Goal: Find specific page/section: Find specific page/section

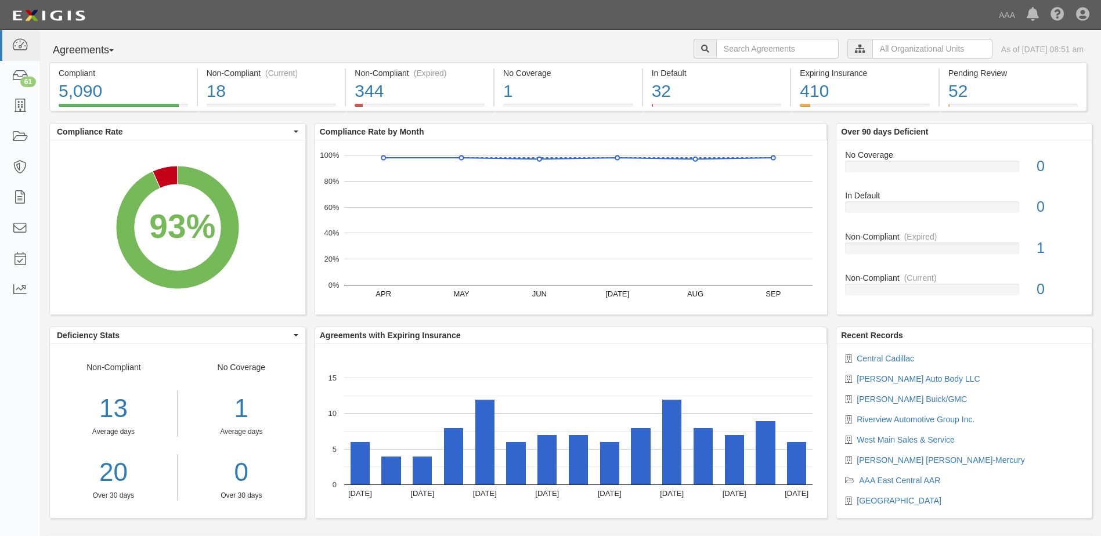
click at [114, 50] on span "button" at bounding box center [111, 50] width 5 height 2
click at [76, 73] on link "Parties" at bounding box center [96, 74] width 92 height 15
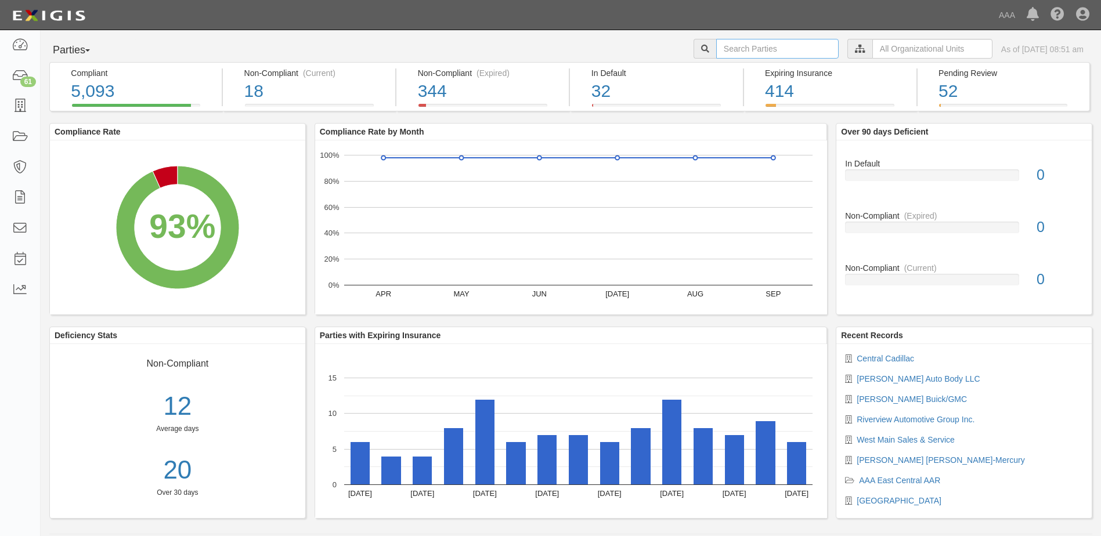
click at [749, 42] on input "text" at bounding box center [777, 49] width 122 height 20
type input "19847"
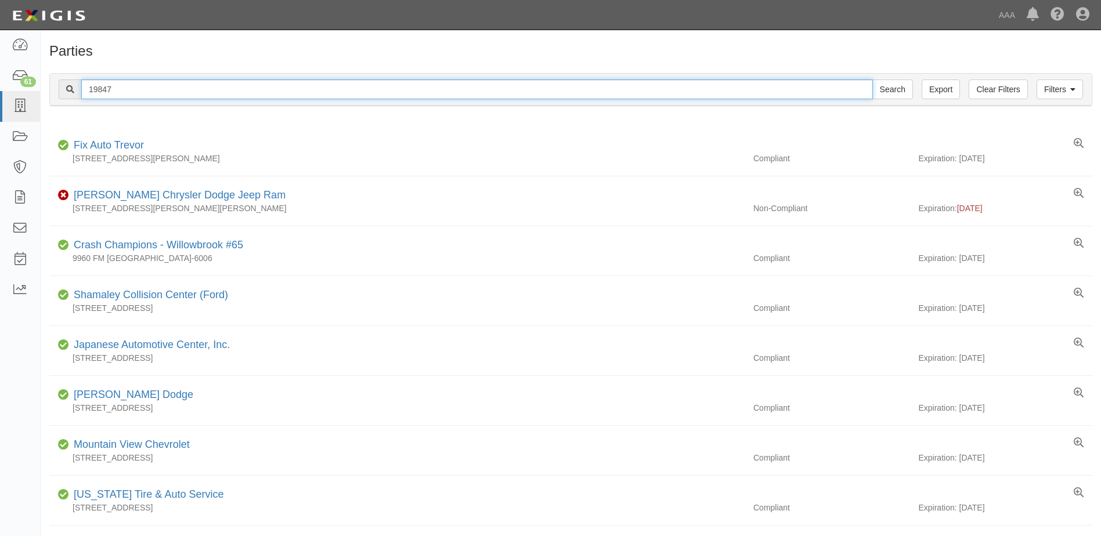
drag, startPoint x: 119, startPoint y: 88, endPoint x: 73, endPoint y: 86, distance: 45.9
click at [73, 86] on div "19847 Search" at bounding box center [486, 90] width 854 height 20
type input "10381"
click at [872, 80] on input "Search" at bounding box center [892, 90] width 41 height 20
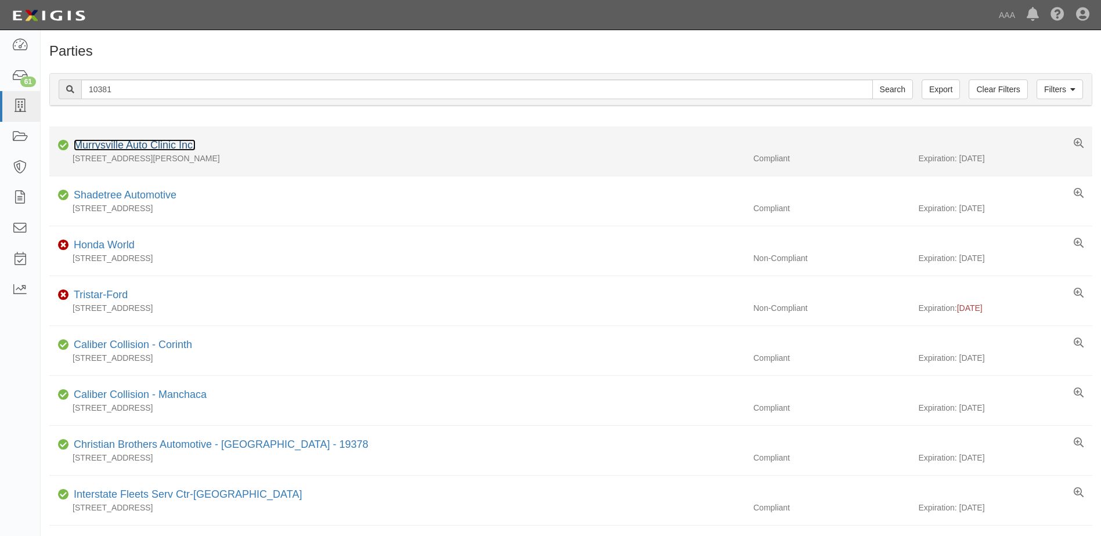
click at [114, 145] on link "Murrysville Auto Clinic Inc." at bounding box center [135, 145] width 122 height 12
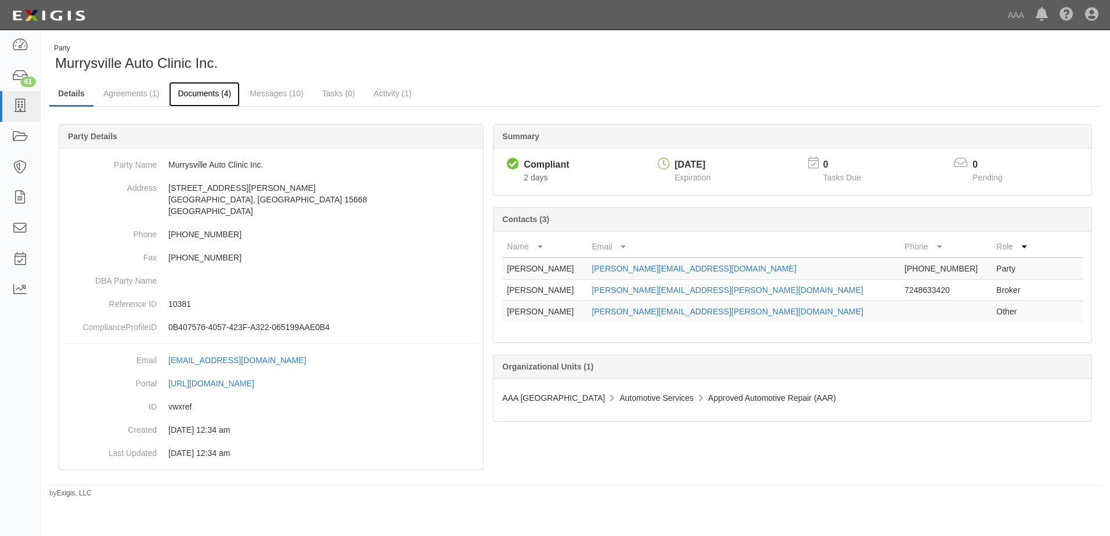
click at [193, 93] on link "Documents (4)" at bounding box center [204, 94] width 71 height 25
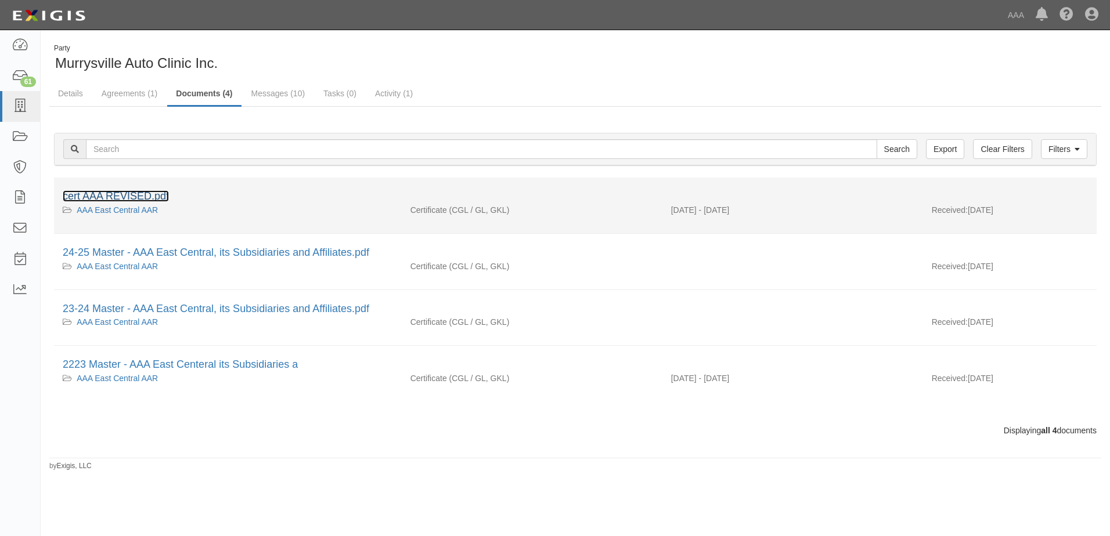
click at [118, 194] on link "cert AAA REVISED.pdf" at bounding box center [116, 196] width 106 height 12
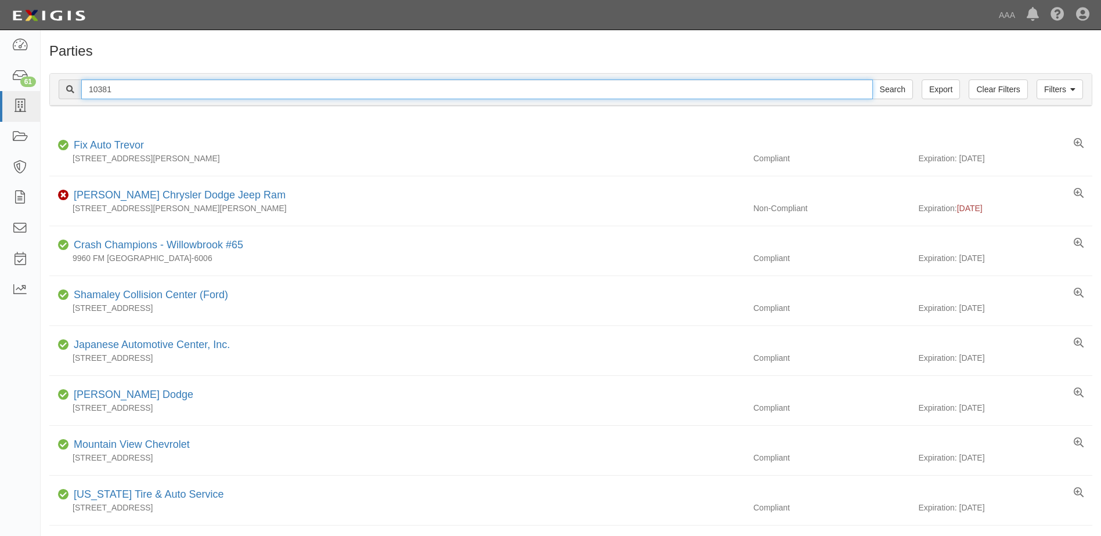
drag, startPoint x: 123, startPoint y: 87, endPoint x: 45, endPoint y: 77, distance: 78.5
click at [45, 77] on div "Filters Clear Filters Export 10381 Search Filters Compliance Status Compliant N…" at bounding box center [571, 90] width 1060 height 53
type input "10126"
click at [872, 80] on input "Search" at bounding box center [892, 90] width 41 height 20
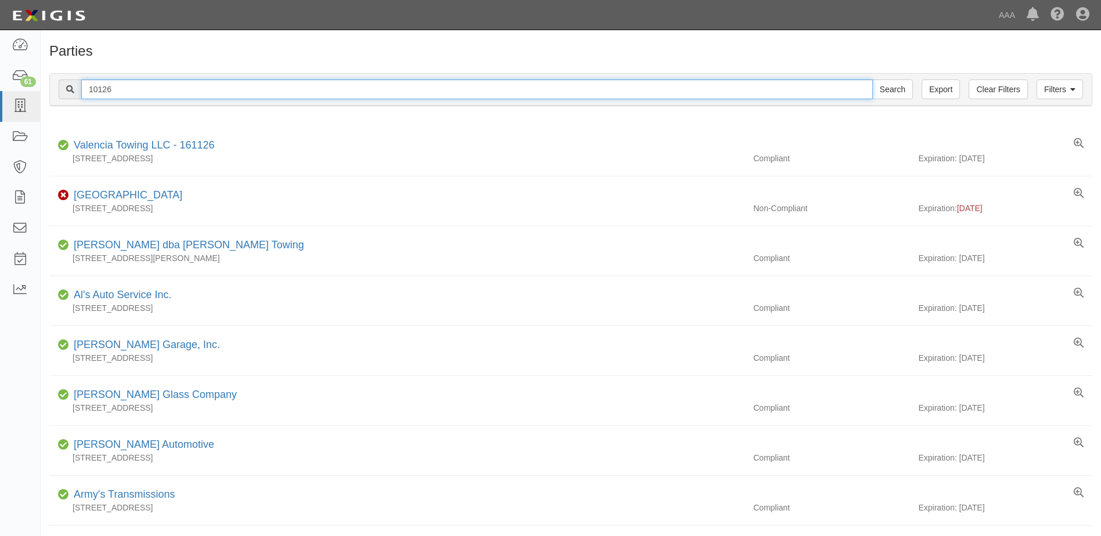
drag, startPoint x: 115, startPoint y: 89, endPoint x: 58, endPoint y: 89, distance: 56.9
click at [58, 89] on div "Filters Clear Filters Export 10126 Search Filters" at bounding box center [571, 90] width 1042 height 32
type input "10376"
click at [872, 80] on input "Search" at bounding box center [892, 90] width 41 height 20
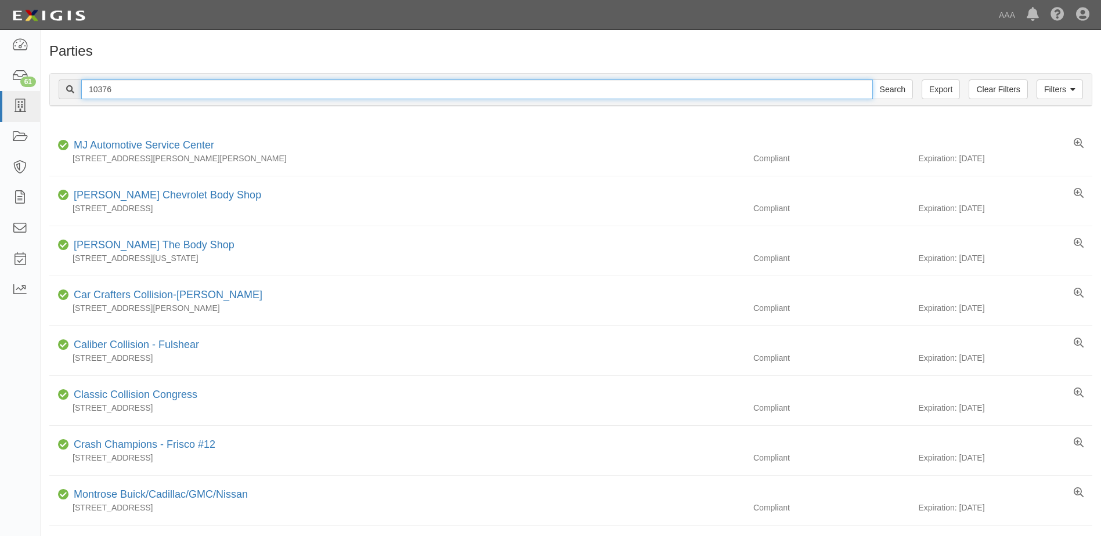
click at [125, 90] on input "10376" at bounding box center [477, 90] width 792 height 20
type input "10378"
click at [872, 80] on input "Search" at bounding box center [892, 90] width 41 height 20
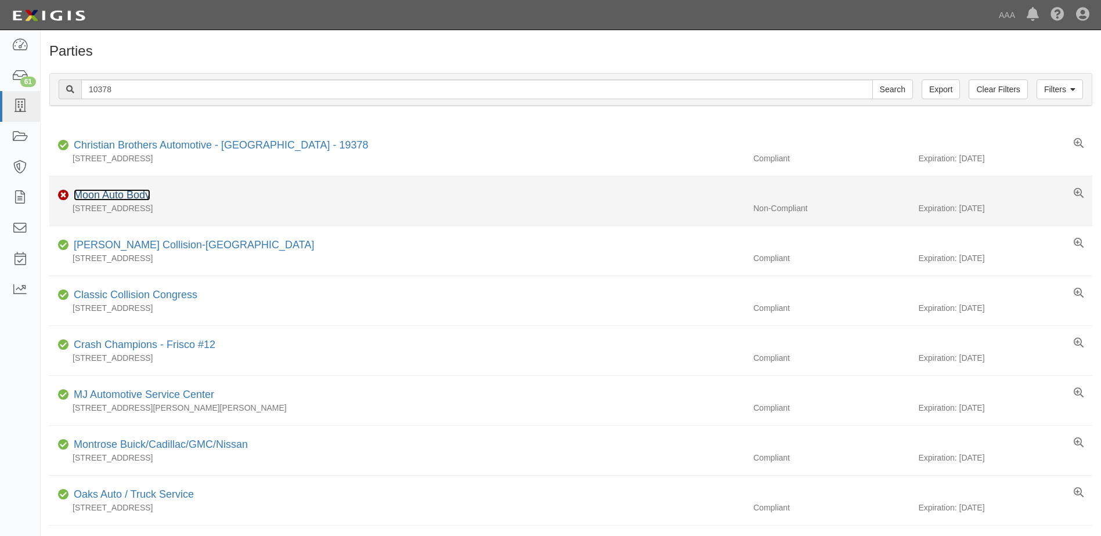
click at [91, 194] on link "Moon Auto Body" at bounding box center [112, 195] width 77 height 12
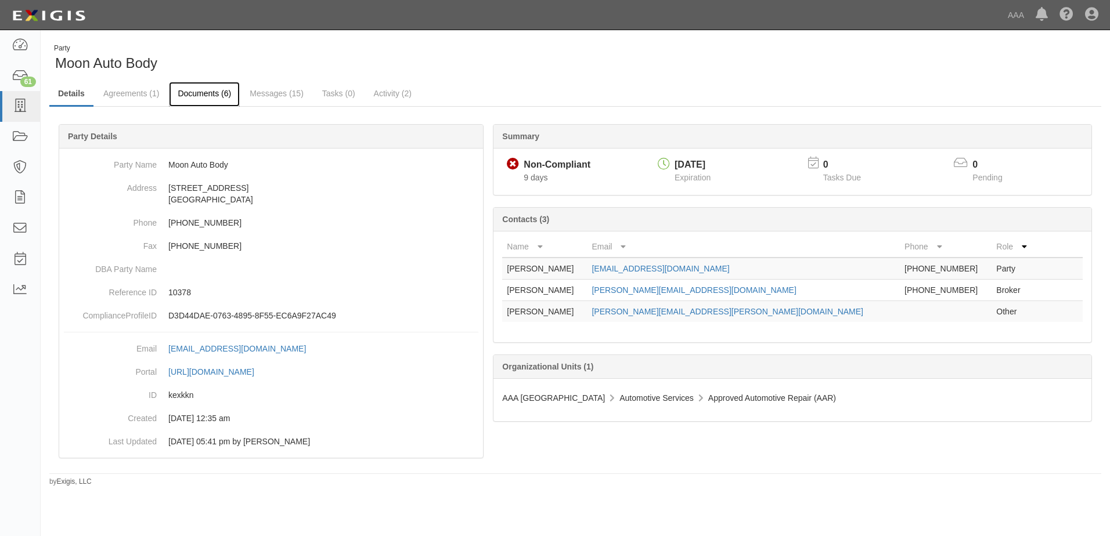
click at [204, 94] on link "Documents (6)" at bounding box center [204, 94] width 71 height 25
click at [274, 97] on link "Messages (15)" at bounding box center [276, 94] width 71 height 25
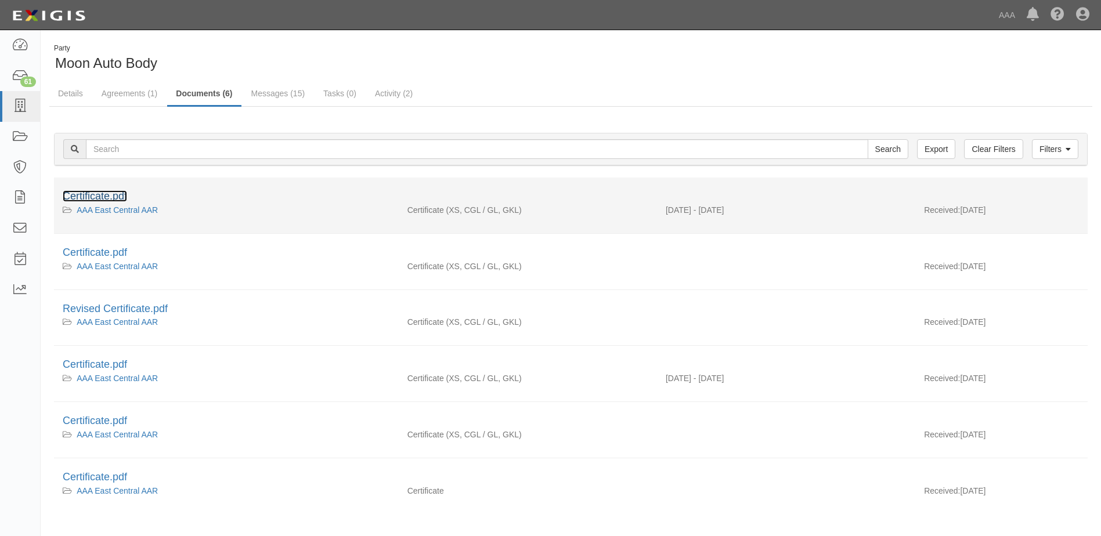
click at [101, 196] on link "Certificate.pdf" at bounding box center [95, 196] width 64 height 12
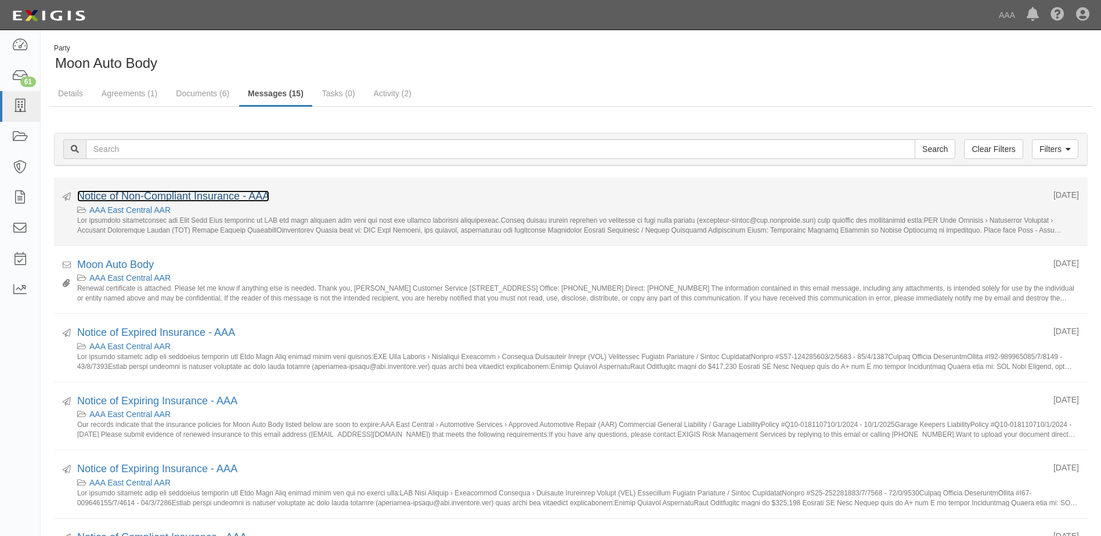
click at [124, 197] on link "Notice of Non-Compliant Insurance - AAA" at bounding box center [173, 196] width 192 height 12
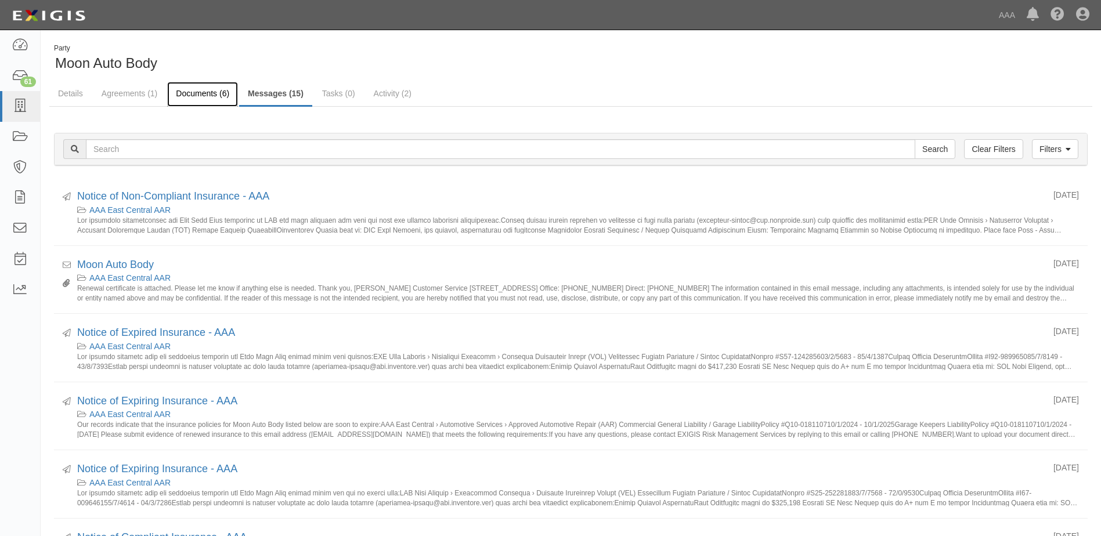
click at [187, 95] on link "Documents (6)" at bounding box center [202, 94] width 71 height 25
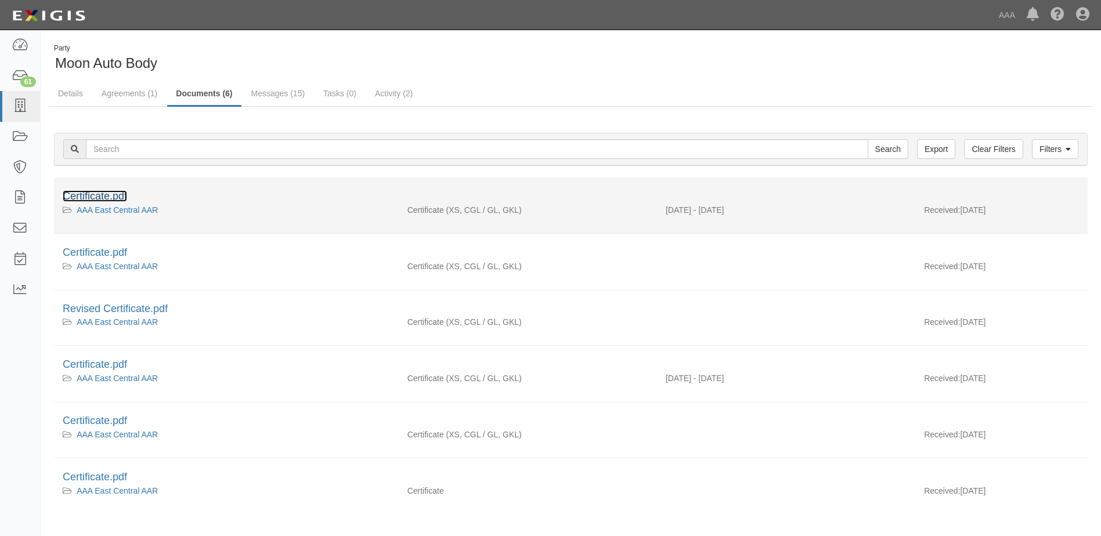
click at [100, 196] on link "Certificate.pdf" at bounding box center [95, 196] width 64 height 12
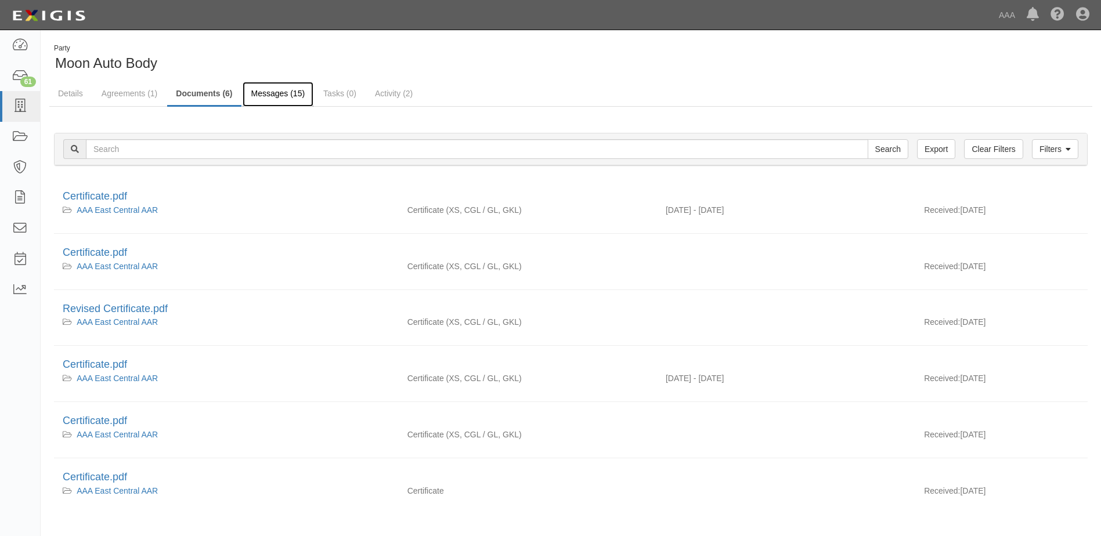
click at [272, 92] on link "Messages (15)" at bounding box center [278, 94] width 71 height 25
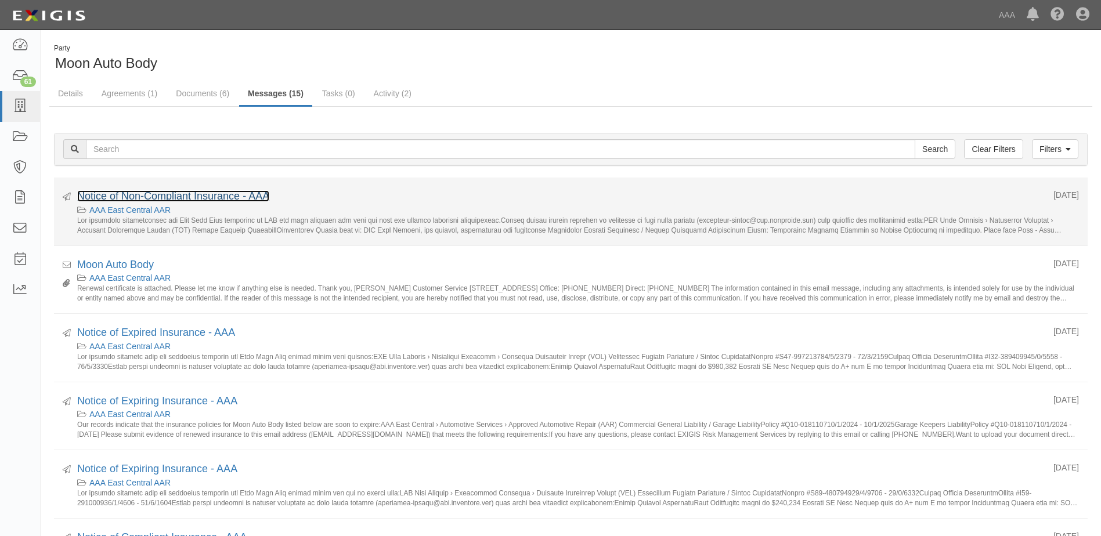
click at [122, 196] on link "Notice of Non-Compliant Insurance - AAA" at bounding box center [173, 196] width 192 height 12
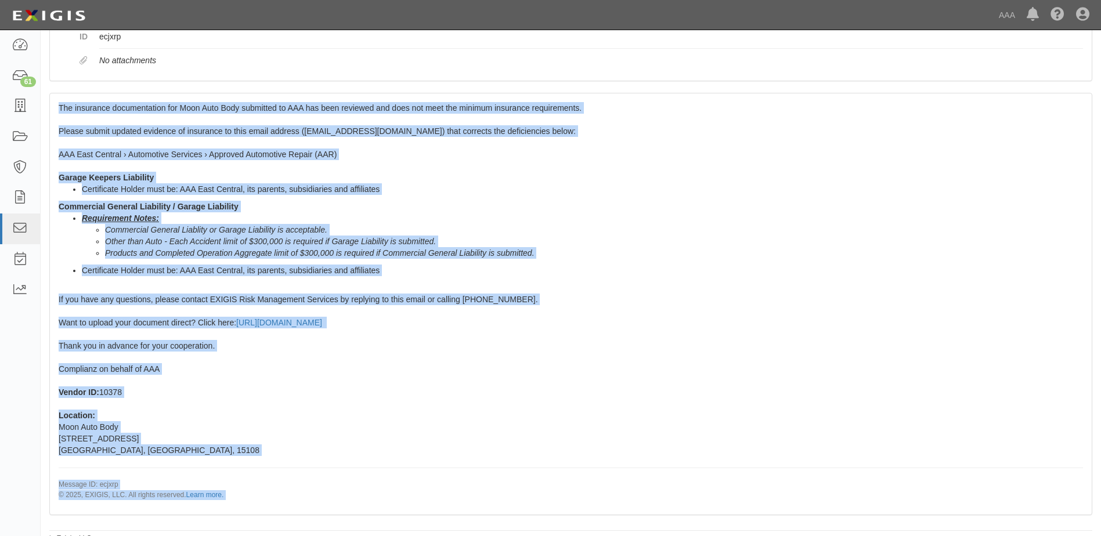
scroll to position [158, 0]
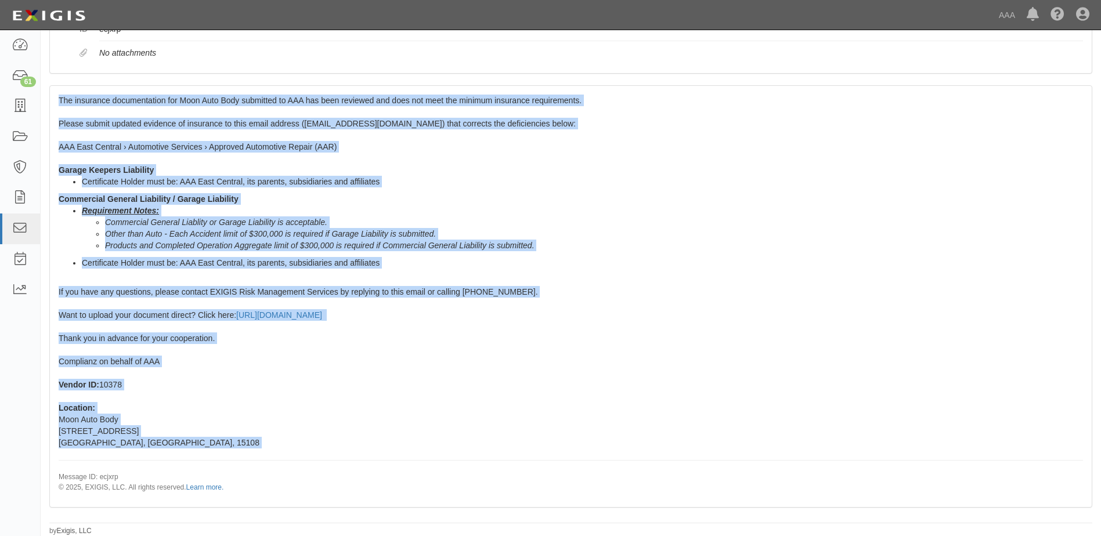
drag, startPoint x: 59, startPoint y: 216, endPoint x: 609, endPoint y: 451, distance: 598.2
click at [609, 451] on div "The insurance documentation for Moon Auto Body submitted to AAA has been review…" at bounding box center [571, 296] width 1042 height 421
copy span "The insurance documentation for Moon Auto Body submitted to AAA has been review…"
click at [776, 209] on li "Requirement Notes: Commercial General Liablity or Garage Liability is acceptabl…" at bounding box center [582, 228] width 1001 height 46
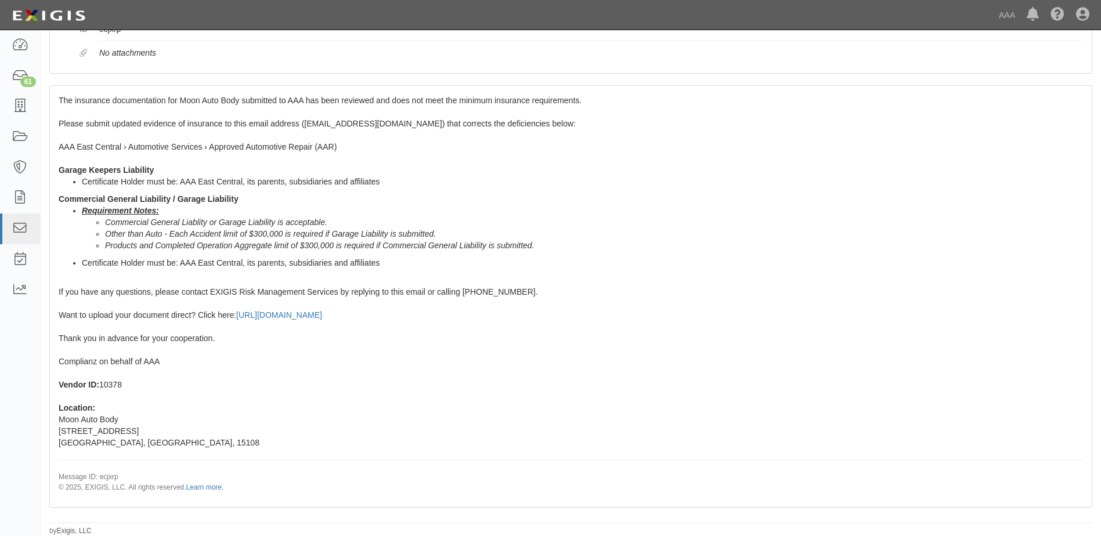
scroll to position [0, 0]
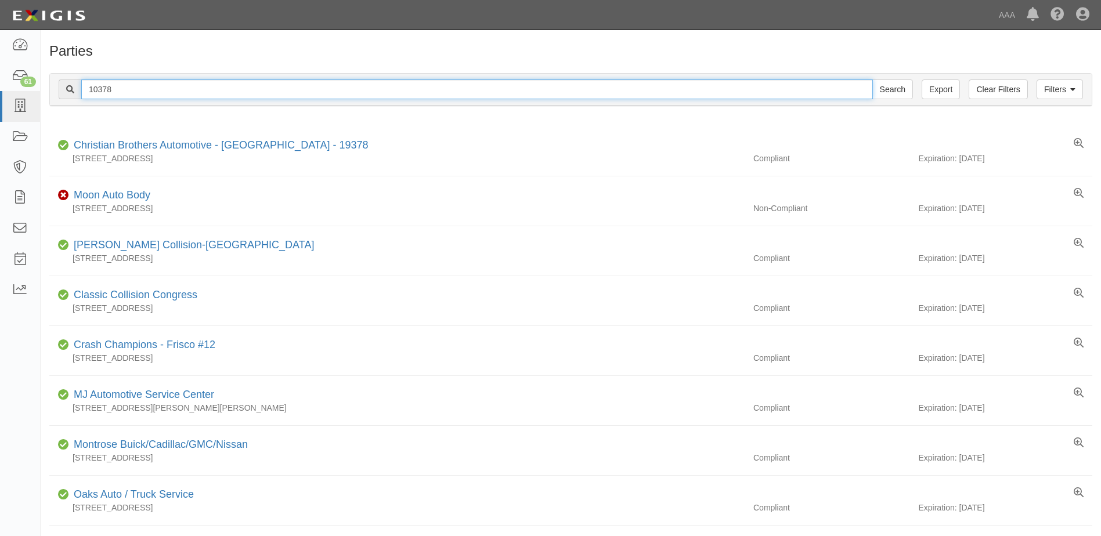
drag, startPoint x: 115, startPoint y: 88, endPoint x: 91, endPoint y: 85, distance: 25.1
click at [91, 85] on input "10378" at bounding box center [477, 90] width 792 height 20
type input "10402"
click at [872, 80] on input "Search" at bounding box center [892, 90] width 41 height 20
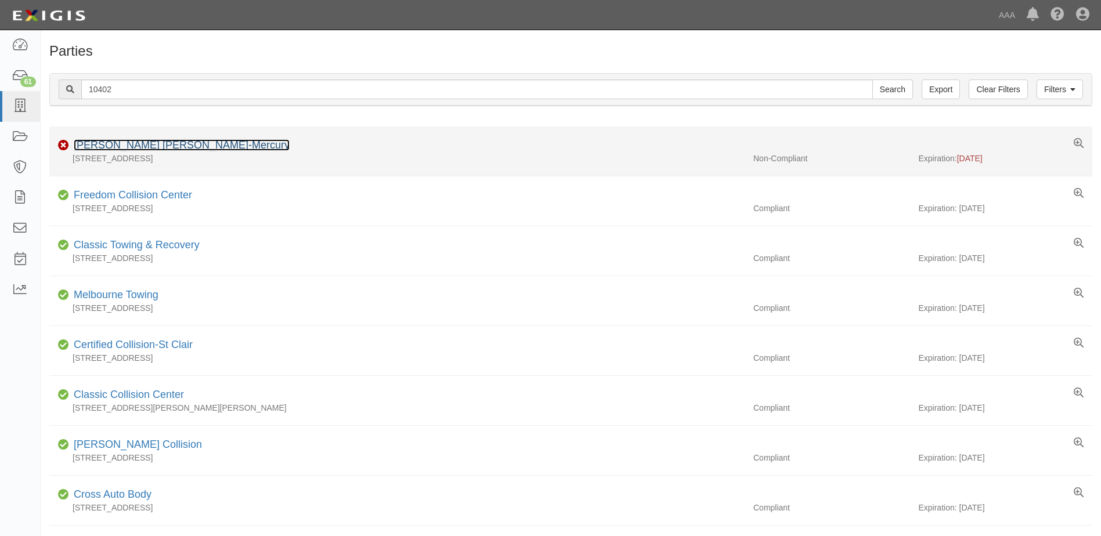
click at [125, 143] on link "Phil Fitts Ford-Lincoln-Mercury" at bounding box center [182, 145] width 216 height 12
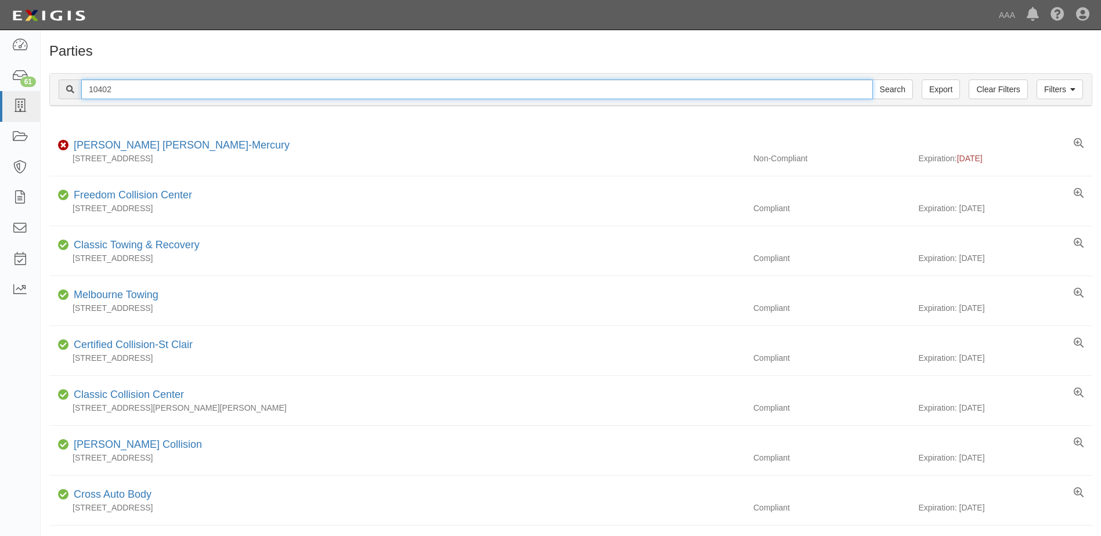
drag, startPoint x: 117, startPoint y: 89, endPoint x: 78, endPoint y: 86, distance: 39.6
click at [78, 86] on div "10402 Search" at bounding box center [486, 90] width 854 height 20
type input "25055"
click at [872, 80] on input "Search" at bounding box center [892, 90] width 41 height 20
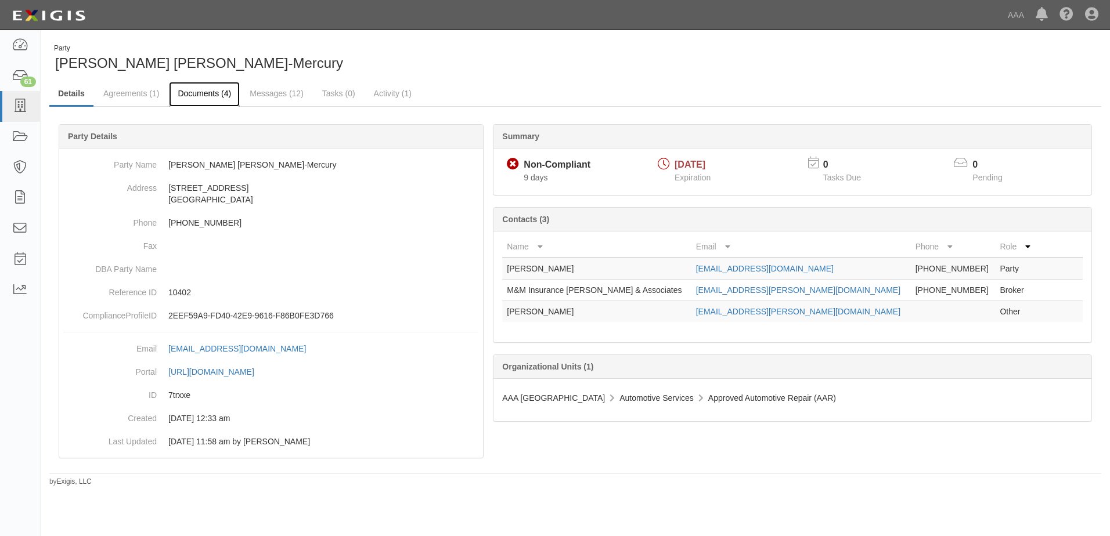
click at [190, 93] on link "Documents (4)" at bounding box center [204, 94] width 71 height 25
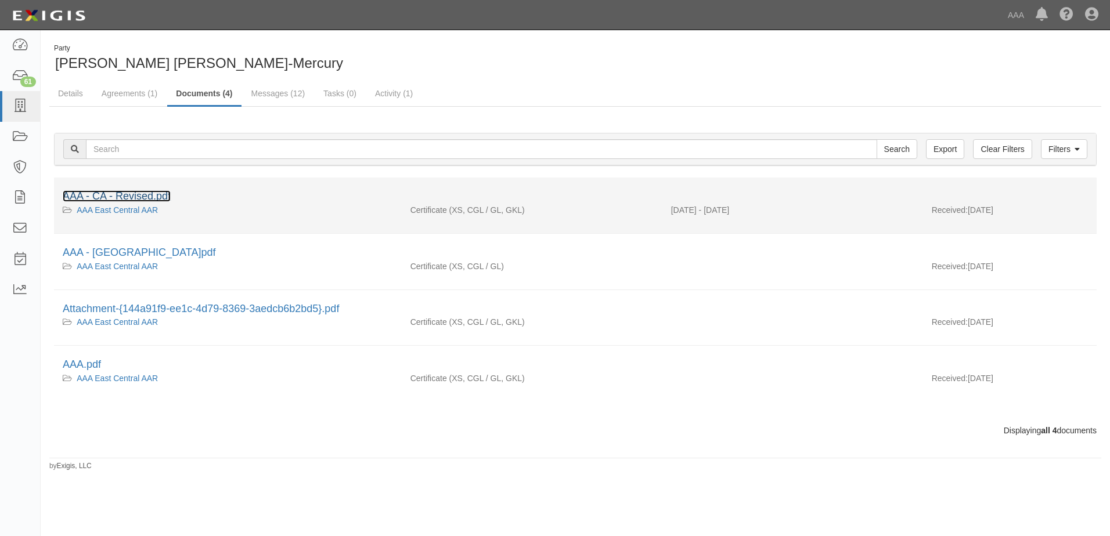
click at [114, 193] on link "AAA - CA - Revised.pdf" at bounding box center [117, 196] width 108 height 12
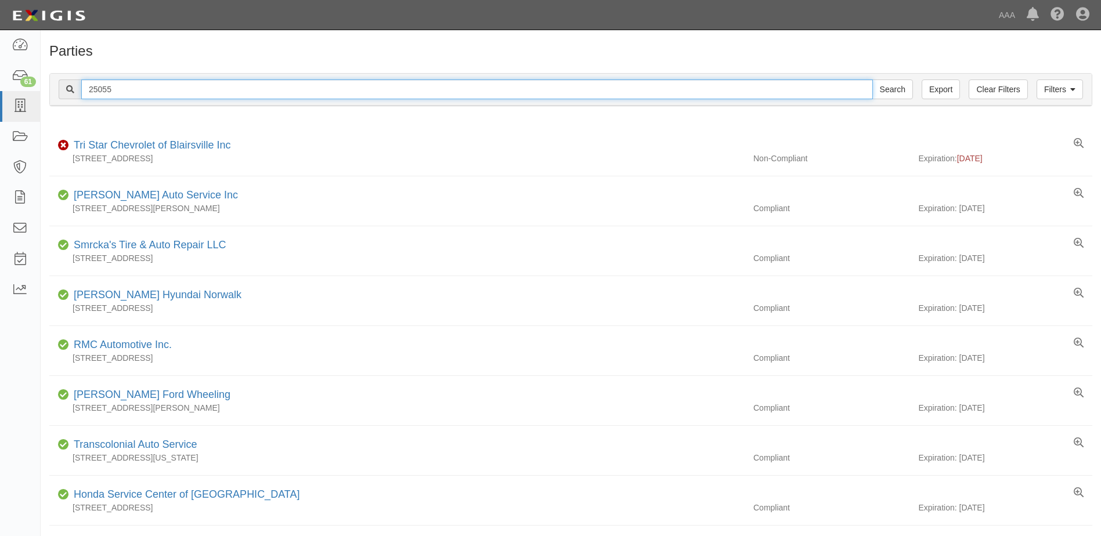
drag, startPoint x: 115, startPoint y: 82, endPoint x: 78, endPoint y: 84, distance: 37.7
click at [78, 84] on div "25055 Search" at bounding box center [486, 90] width 854 height 20
type input "10479"
click at [872, 80] on input "Search" at bounding box center [892, 90] width 41 height 20
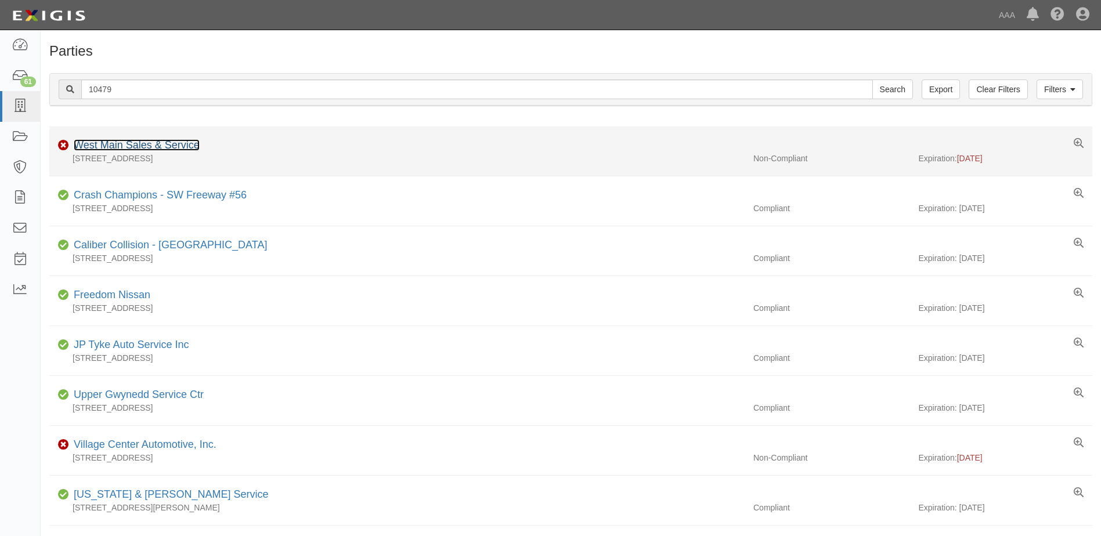
click at [105, 146] on link "West Main Sales & Service" at bounding box center [137, 145] width 126 height 12
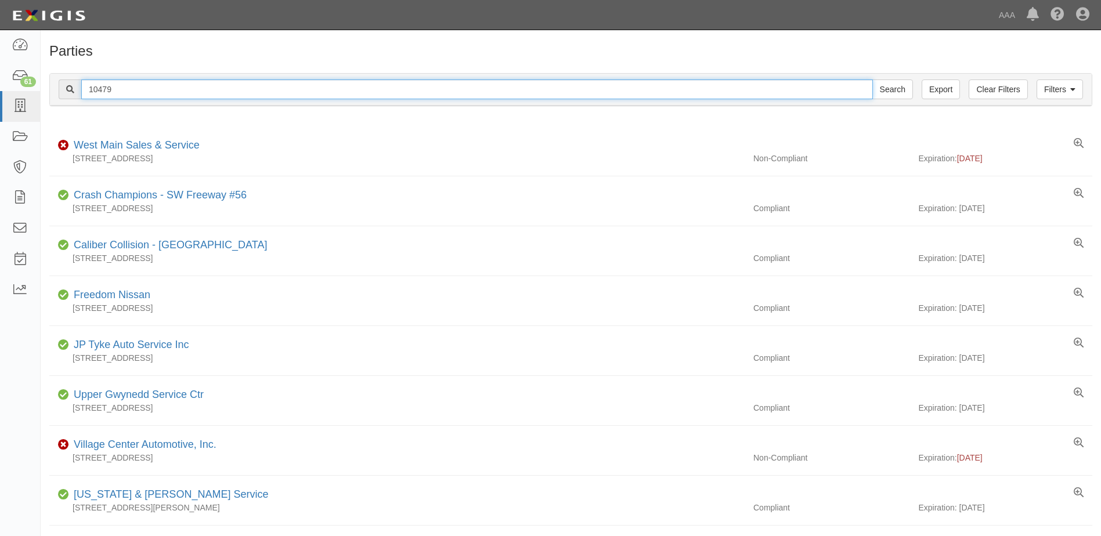
drag, startPoint x: 117, startPoint y: 84, endPoint x: 49, endPoint y: 80, distance: 67.4
click at [49, 80] on div "Filters Clear Filters Export 10479 Search Filters Compliance Status Compliant N…" at bounding box center [570, 89] width 1043 height 33
type input "19501"
click at [872, 80] on input "Search" at bounding box center [892, 90] width 41 height 20
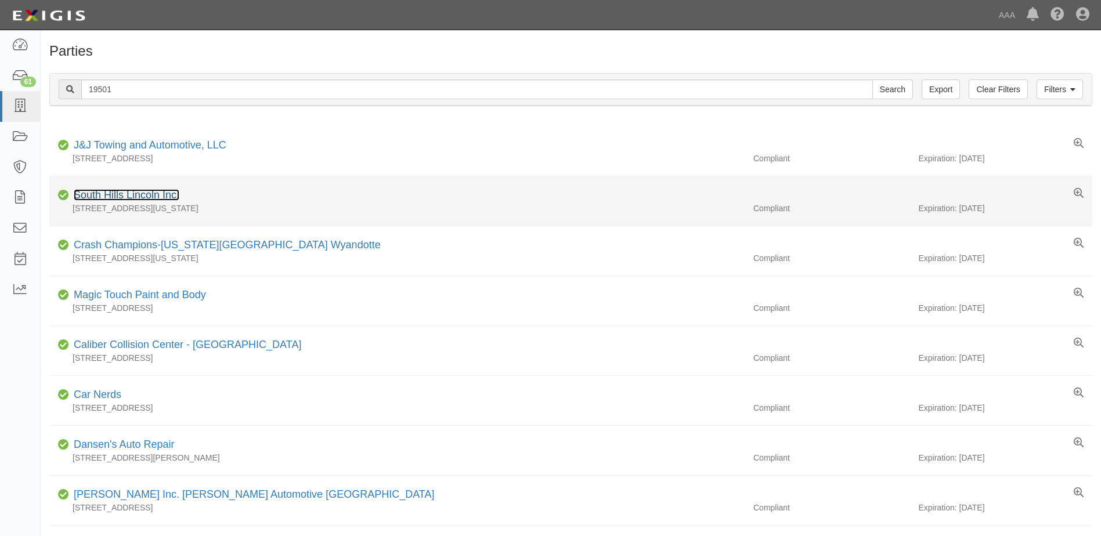
click at [123, 195] on link "South Hills Lincoln Inc." at bounding box center [127, 195] width 106 height 12
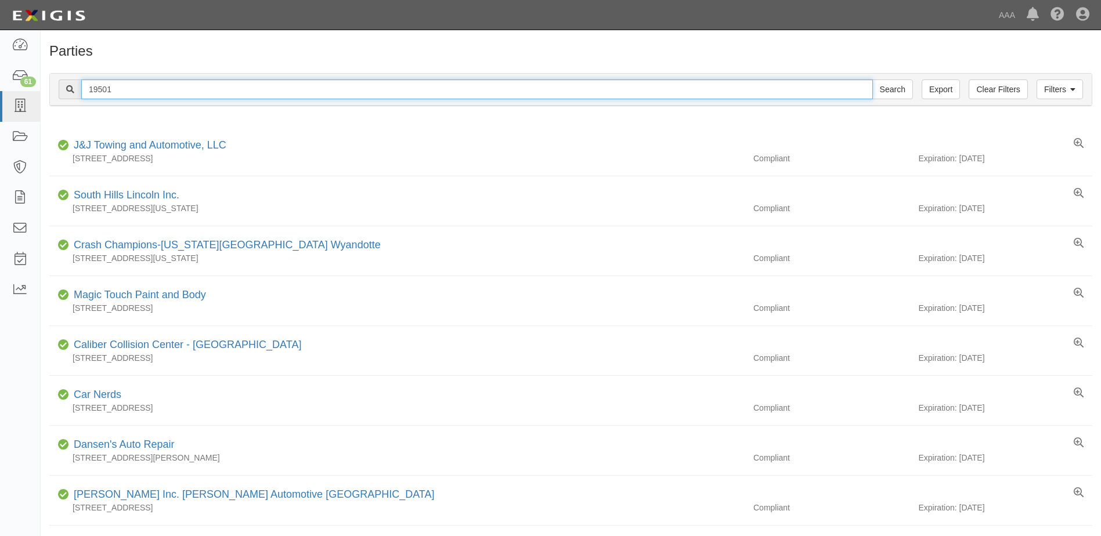
drag, startPoint x: 118, startPoint y: 86, endPoint x: 67, endPoint y: 81, distance: 51.4
click at [67, 81] on div "19501 Search" at bounding box center [486, 90] width 854 height 20
type input "10312"
click at [872, 80] on input "Search" at bounding box center [892, 90] width 41 height 20
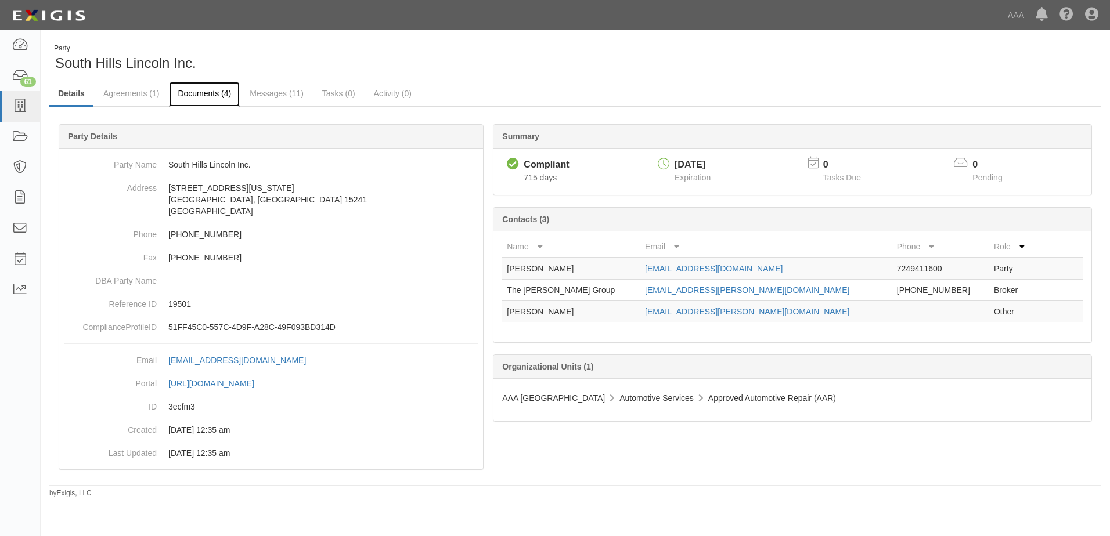
click at [194, 94] on link "Documents (4)" at bounding box center [204, 94] width 71 height 25
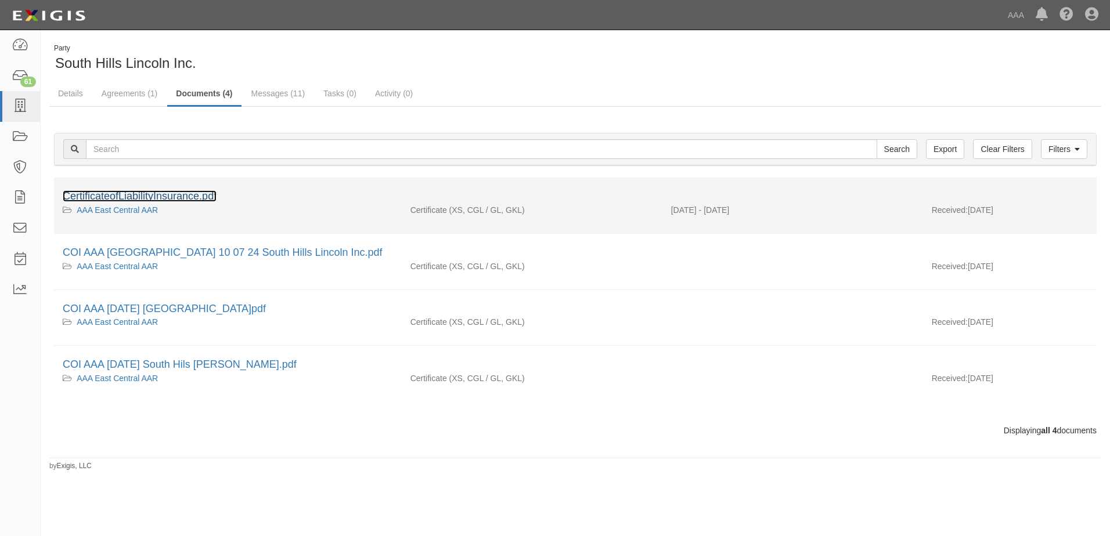
click at [157, 193] on link "CertificateofLiabilityInsurance.pdf" at bounding box center [140, 196] width 154 height 12
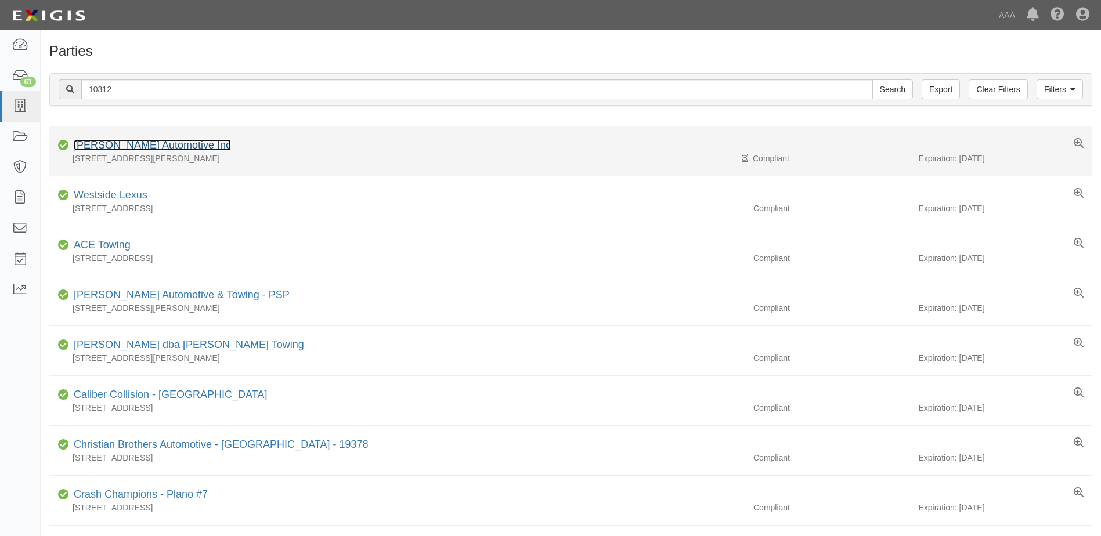
click at [110, 144] on link "[PERSON_NAME] Automotive Inc" at bounding box center [152, 145] width 157 height 12
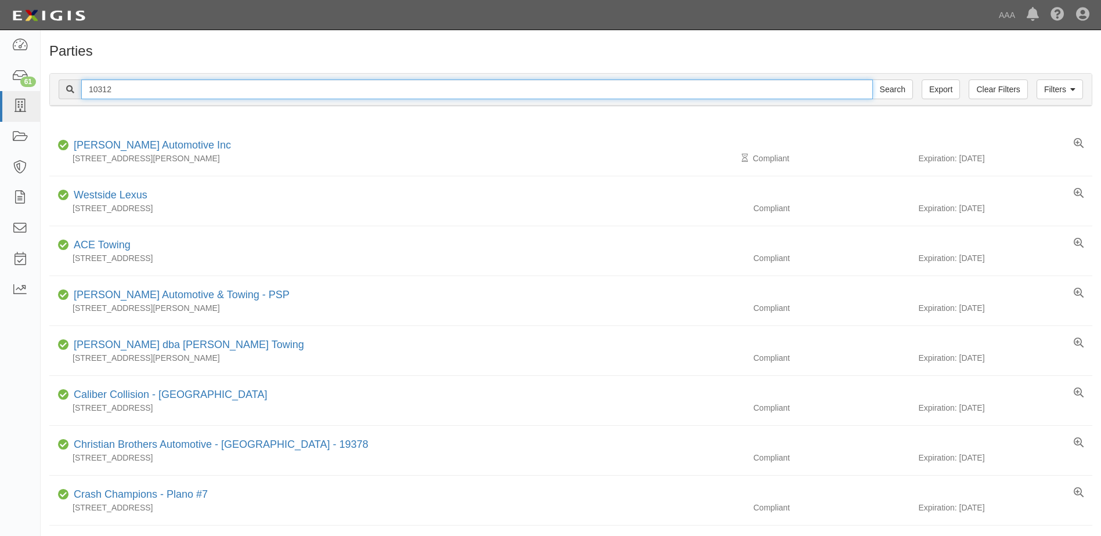
drag, startPoint x: 118, startPoint y: 91, endPoint x: 53, endPoint y: 78, distance: 66.3
click at [53, 78] on div "Filters Clear Filters Export 10312 Search Filters" at bounding box center [571, 90] width 1042 height 32
type input "20901"
click at [872, 80] on input "Search" at bounding box center [892, 90] width 41 height 20
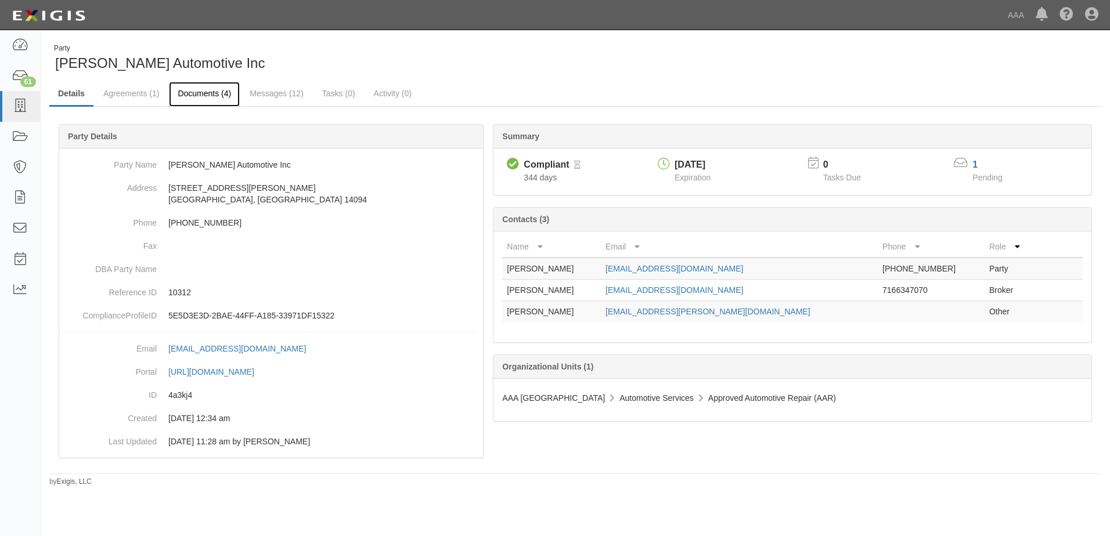
click at [196, 91] on link "Documents (4)" at bounding box center [204, 94] width 71 height 25
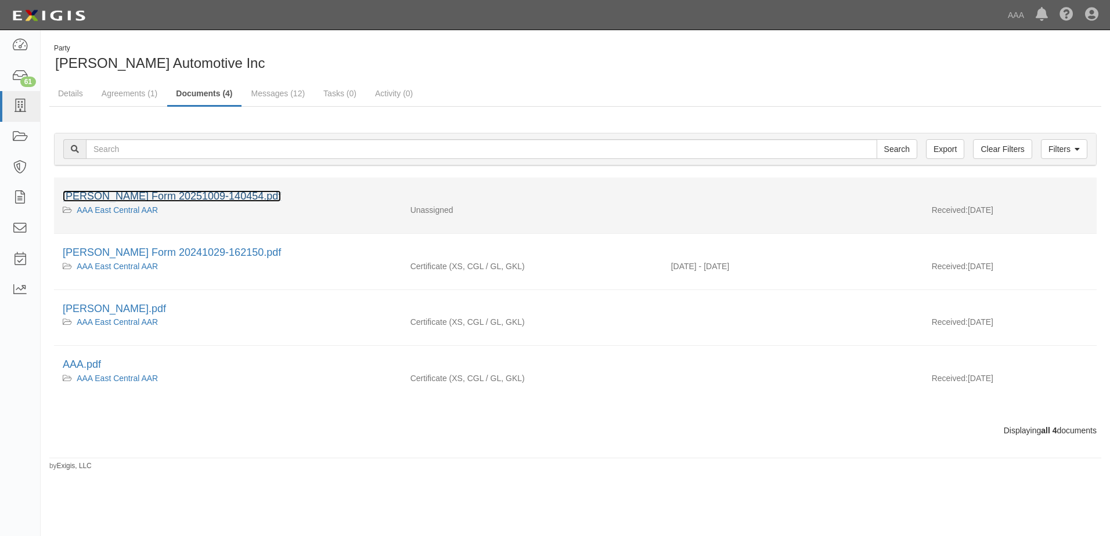
click at [164, 194] on link "[PERSON_NAME] Form 20251009-140454.pdf" at bounding box center [172, 196] width 218 height 12
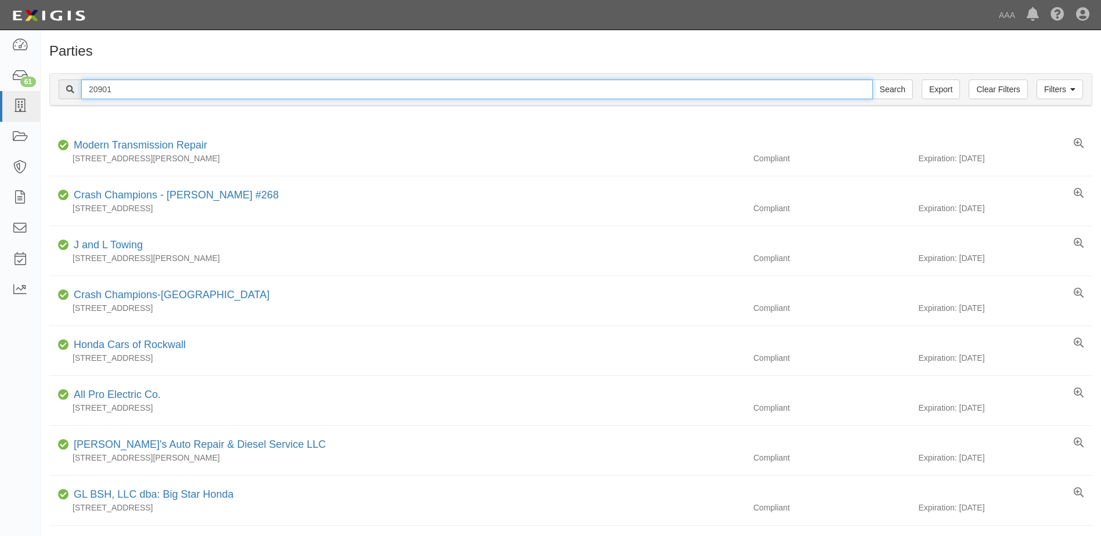
drag, startPoint x: 113, startPoint y: 86, endPoint x: 64, endPoint y: 93, distance: 49.3
click at [64, 93] on div "20901 Search" at bounding box center [486, 90] width 854 height 20
type input "23020"
click at [872, 80] on input "Search" at bounding box center [892, 90] width 41 height 20
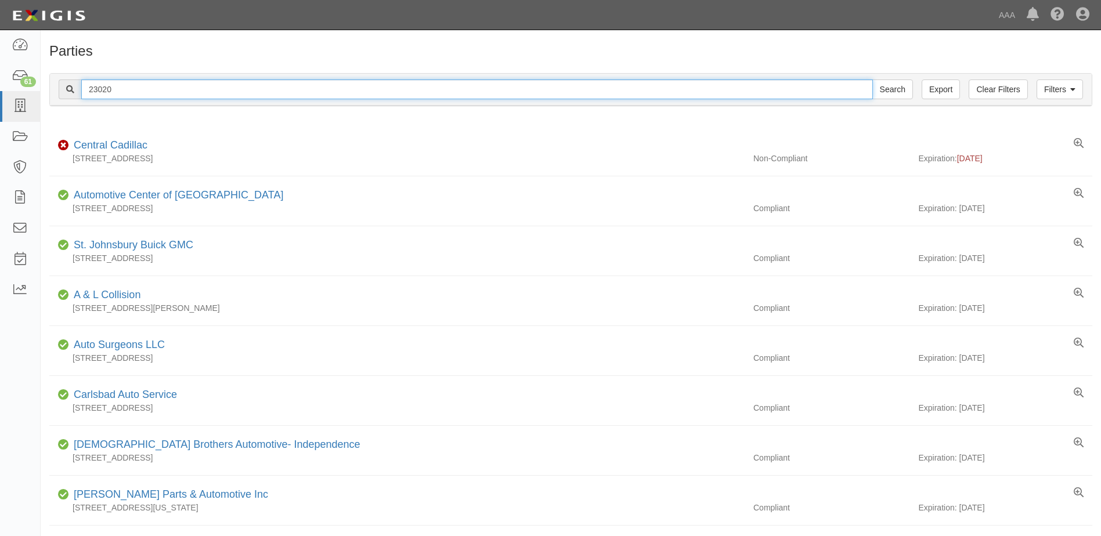
drag, startPoint x: 117, startPoint y: 90, endPoint x: 70, endPoint y: 91, distance: 47.0
click at [70, 91] on div "23020 Search" at bounding box center [486, 90] width 854 height 20
type input "22933"
click at [872, 80] on input "Search" at bounding box center [892, 90] width 41 height 20
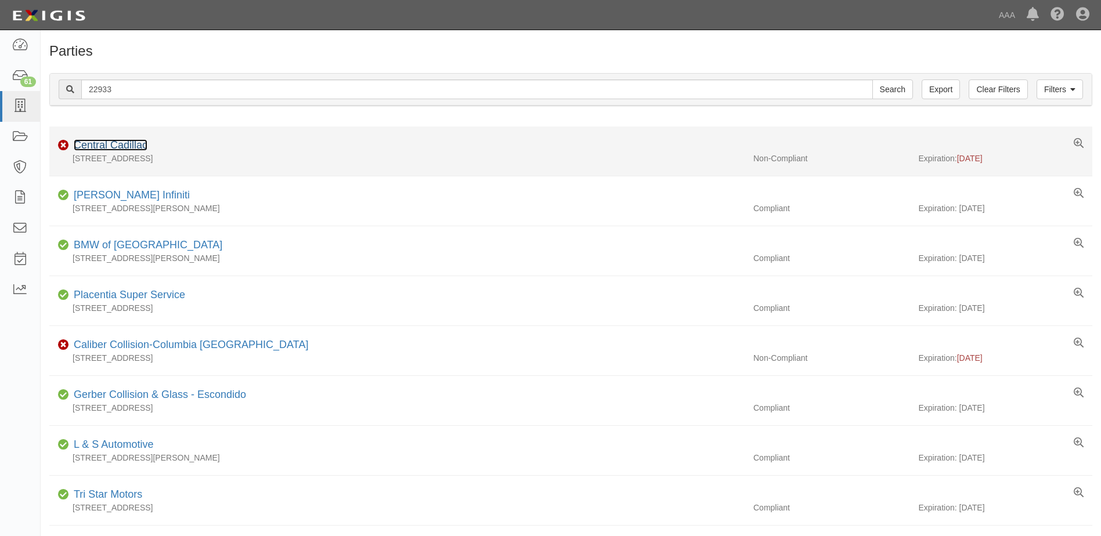
click at [119, 147] on link "Central Cadillac" at bounding box center [111, 145] width 74 height 12
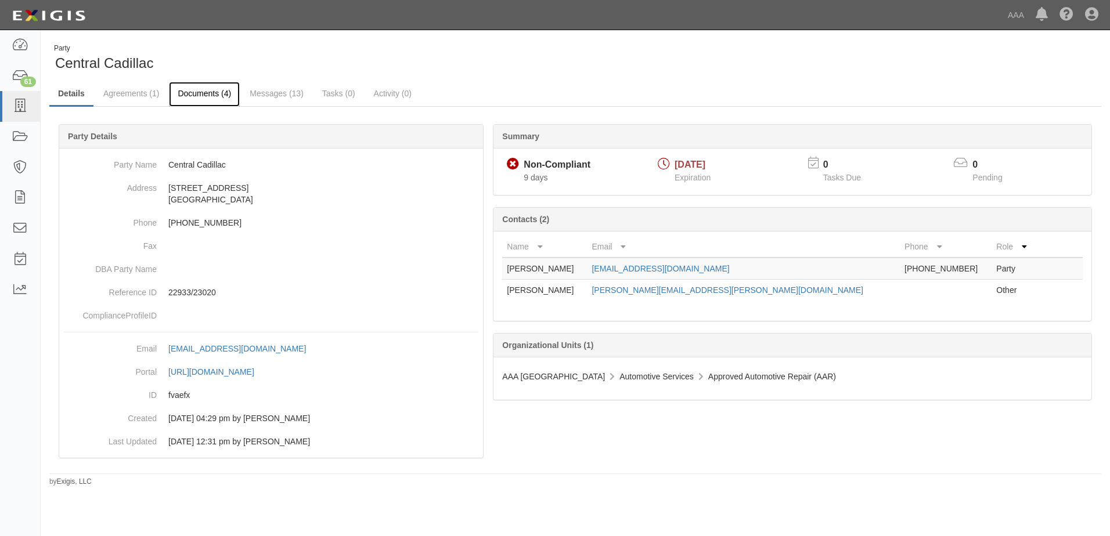
click at [203, 92] on link "Documents (4)" at bounding box center [204, 94] width 71 height 25
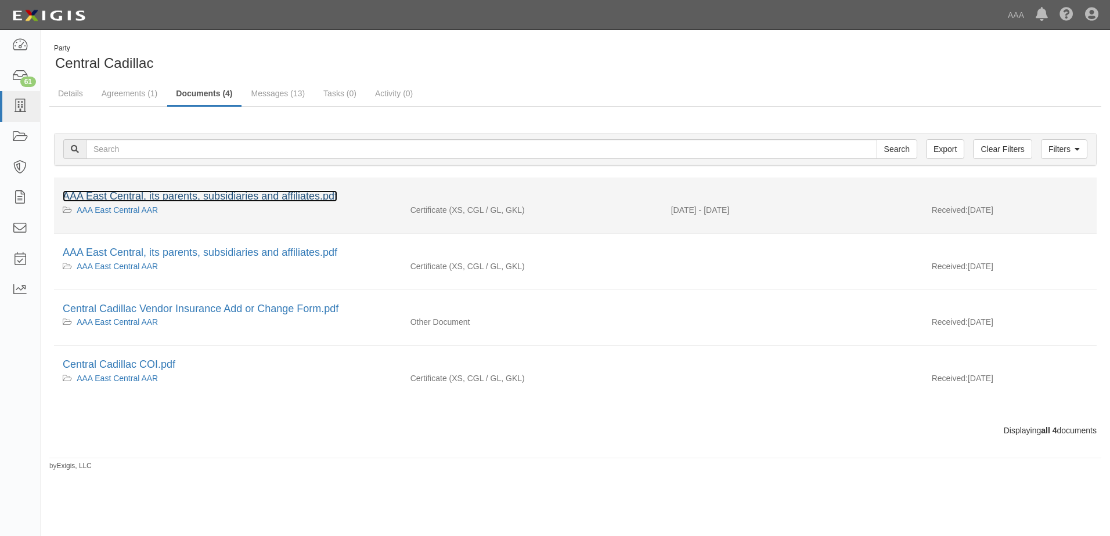
click at [158, 195] on link "AAA East Central, its parents, subsidiaries and affiliates.pdf" at bounding box center [200, 196] width 274 height 12
